Goal: Information Seeking & Learning: Check status

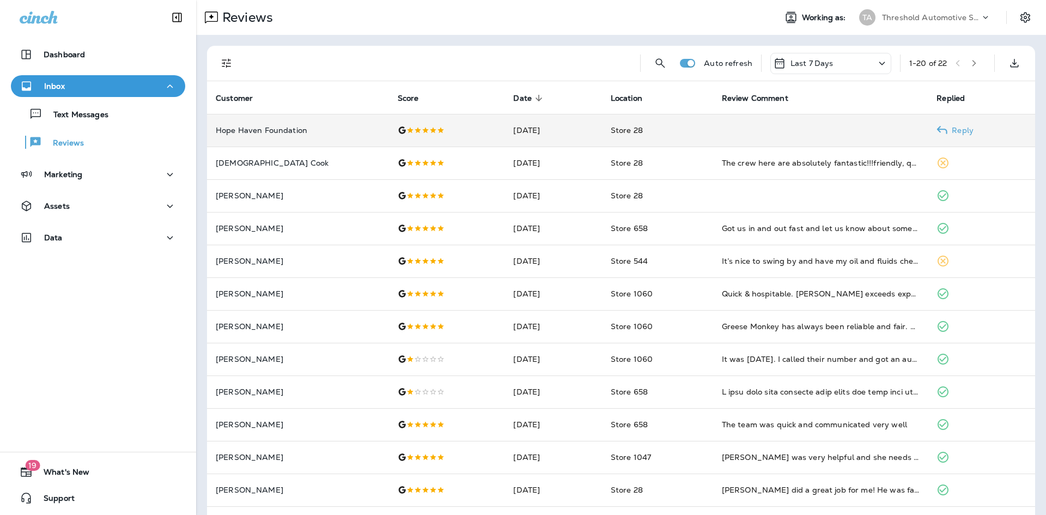
click at [289, 136] on td "Hope Haven Foundation" at bounding box center [298, 130] width 182 height 33
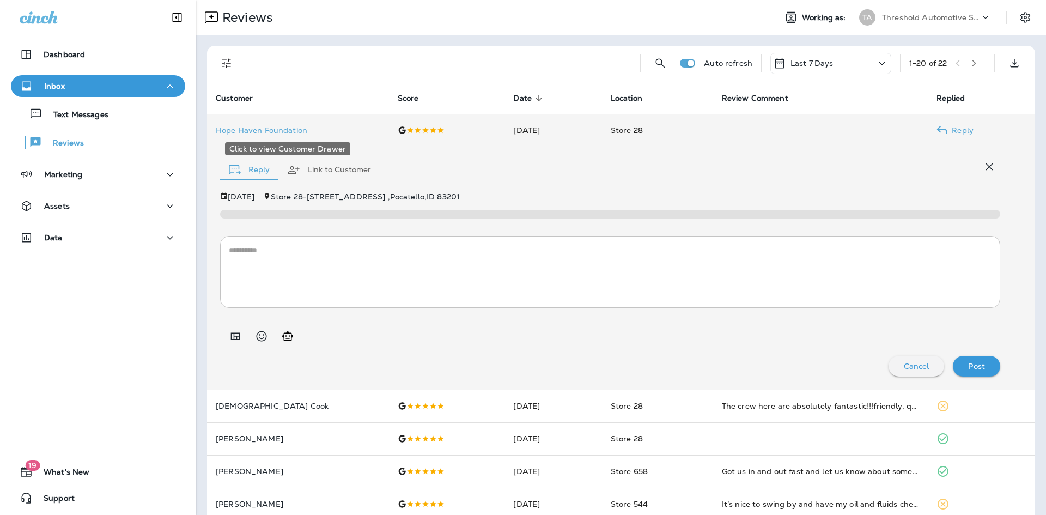
click at [259, 134] on p "Hope Haven Foundation" at bounding box center [298, 130] width 164 height 9
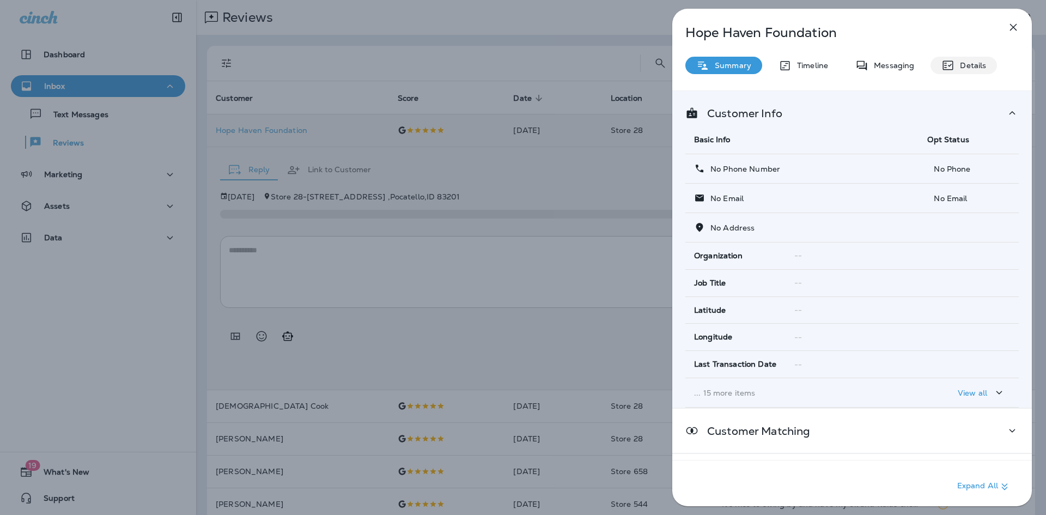
click at [955, 65] on p "Details" at bounding box center [970, 65] width 32 height 9
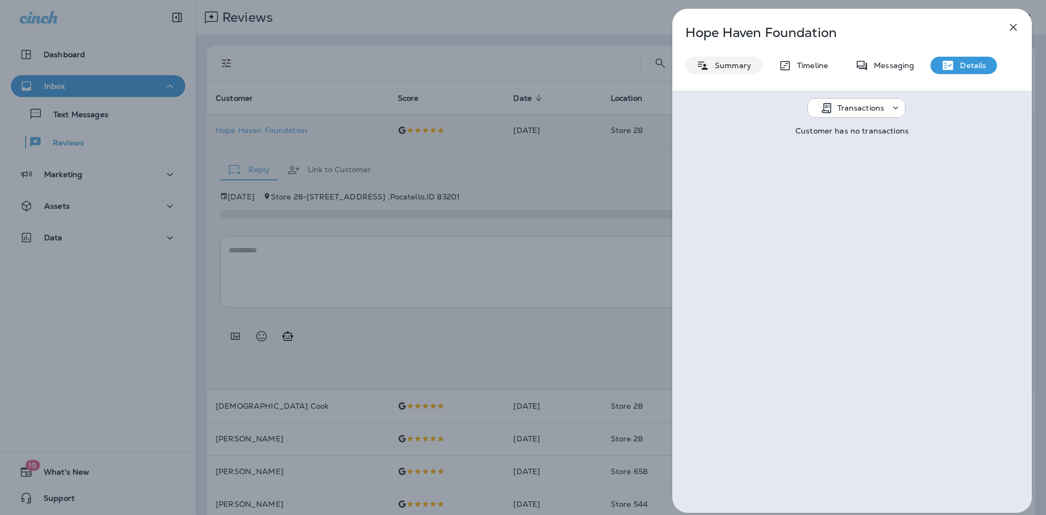
click at [726, 66] on p "Summary" at bounding box center [730, 65] width 42 height 9
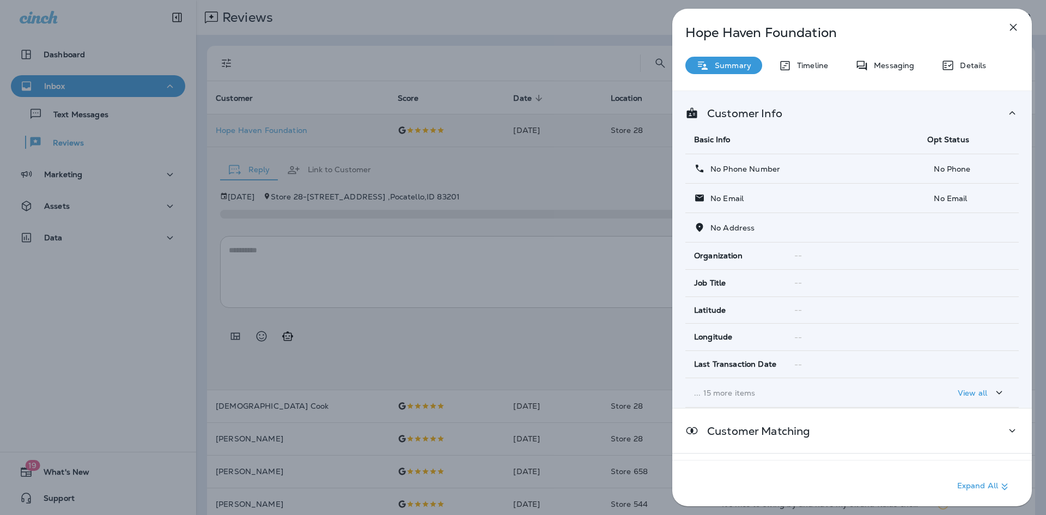
click at [1013, 27] on icon "button" at bounding box center [1013, 27] width 7 height 7
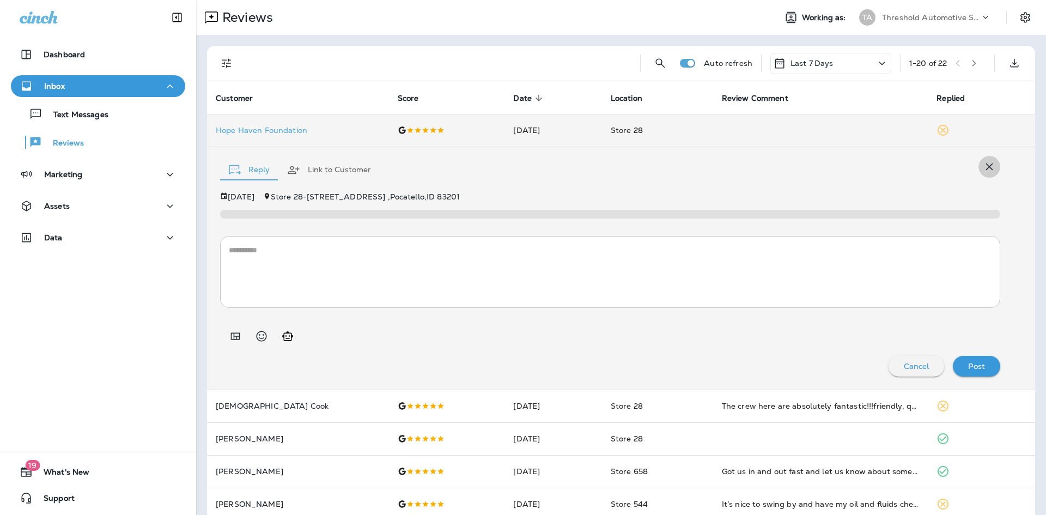
click at [982, 172] on icon "button" at bounding box center [988, 166] width 13 height 13
